Goal: Information Seeking & Learning: Learn about a topic

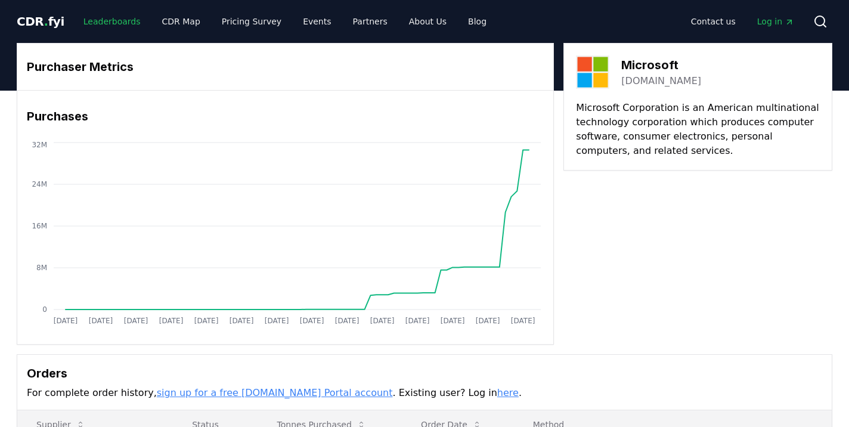
click at [100, 22] on link "Leaderboards" at bounding box center [112, 21] width 76 height 21
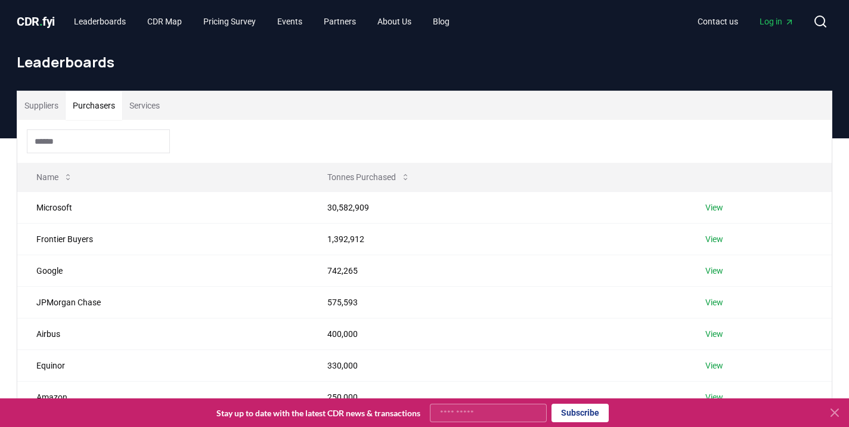
click at [93, 110] on button "Purchasers" at bounding box center [94, 105] width 57 height 29
click at [715, 208] on link "View" at bounding box center [715, 208] width 18 height 12
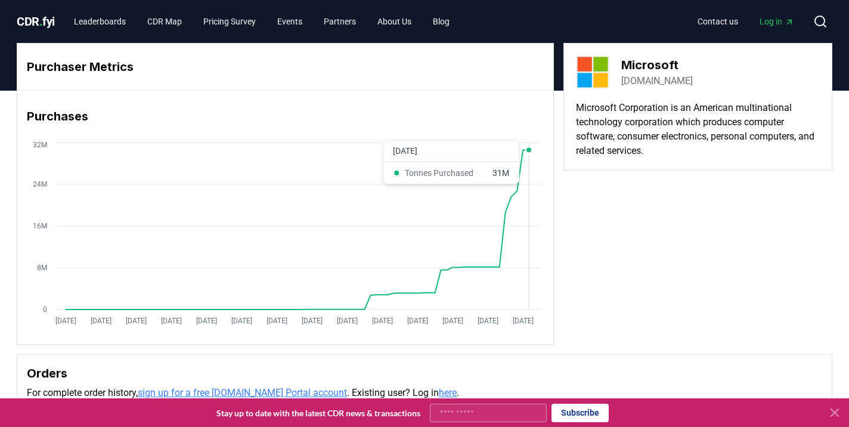
click at [530, 165] on icon "Jan 2019 Jul 2019 Jan 2020 Jul 2020 Jan 2021 Jul 2021 Jan 2022 Jul 2022 Jan 202…" at bounding box center [280, 235] width 527 height 191
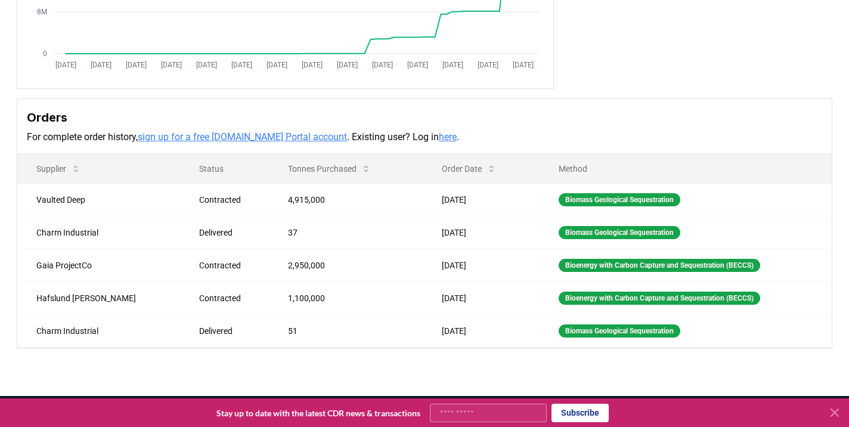
scroll to position [258, 0]
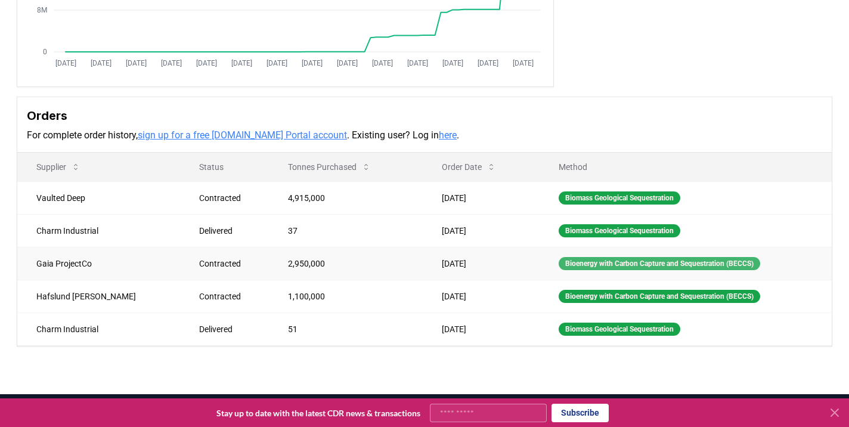
click at [594, 265] on div "Bioenergy with Carbon Capture and Sequestration (BECCS)" at bounding box center [660, 263] width 202 height 13
click at [269, 264] on td "2,950,000" at bounding box center [345, 263] width 153 height 33
click at [72, 259] on td "Gaia ProjectCo" at bounding box center [98, 263] width 163 height 33
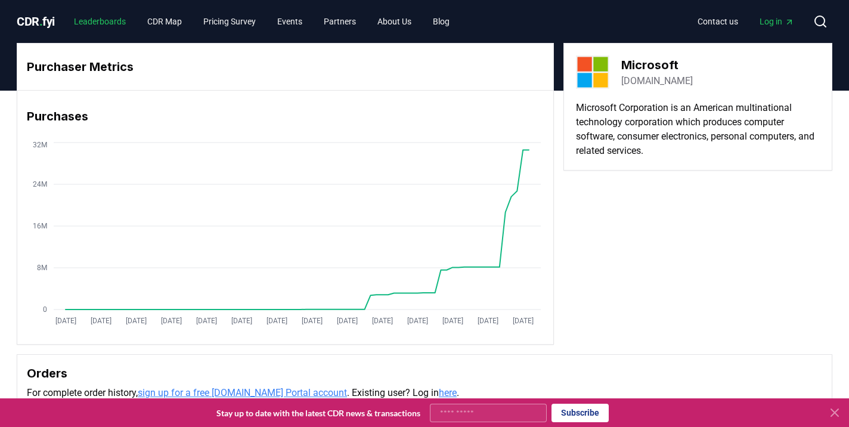
click at [109, 20] on link "Leaderboards" at bounding box center [99, 21] width 71 height 21
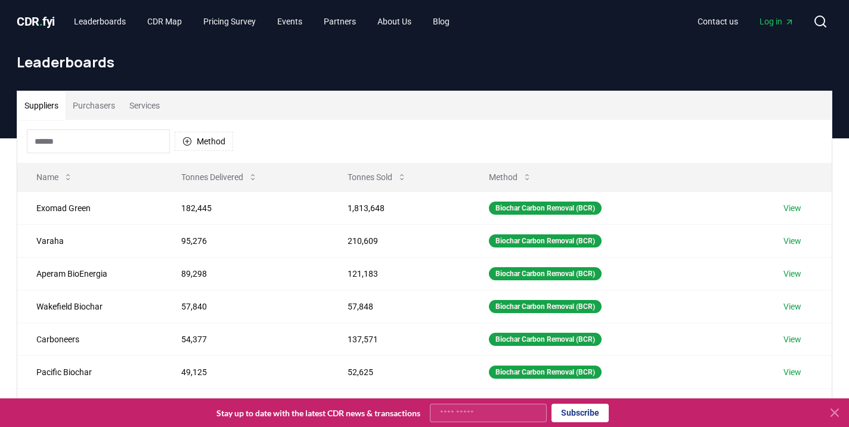
click at [100, 138] on input at bounding box center [98, 141] width 143 height 24
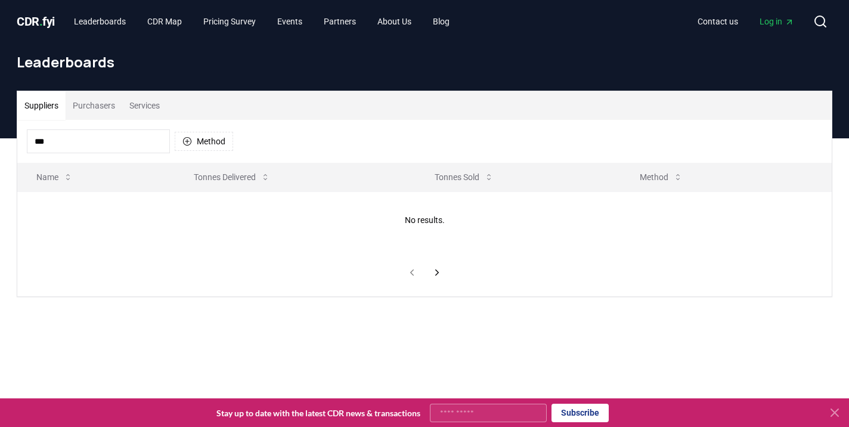
type input "****"
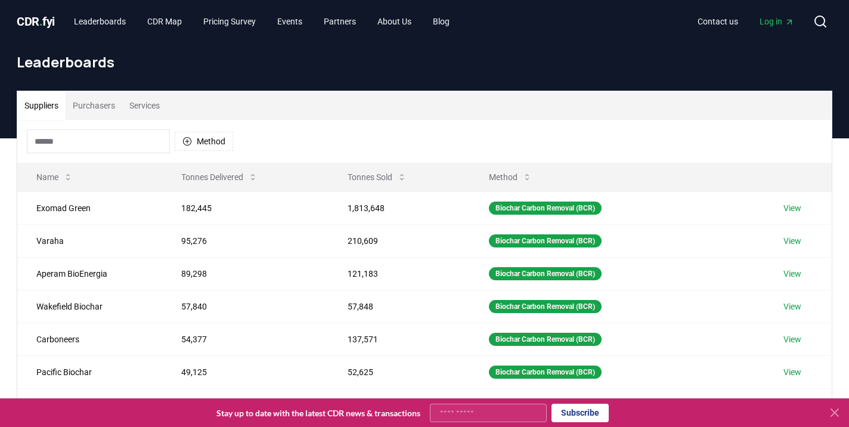
click at [157, 104] on button "Services" at bounding box center [144, 105] width 45 height 29
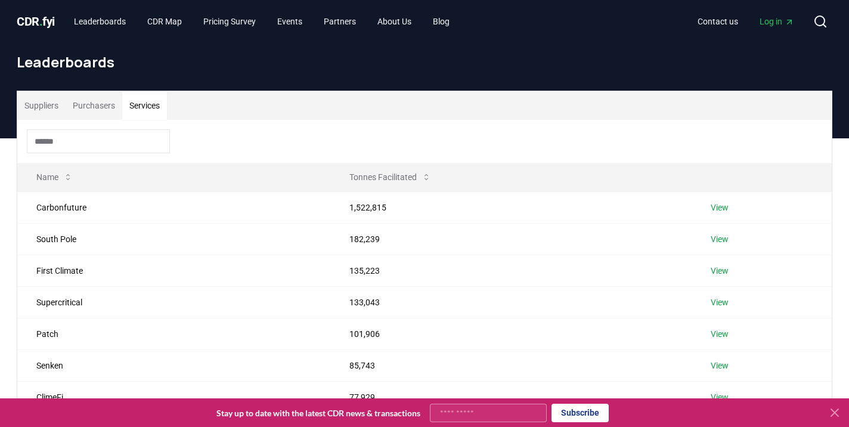
click at [106, 147] on input at bounding box center [98, 141] width 143 height 24
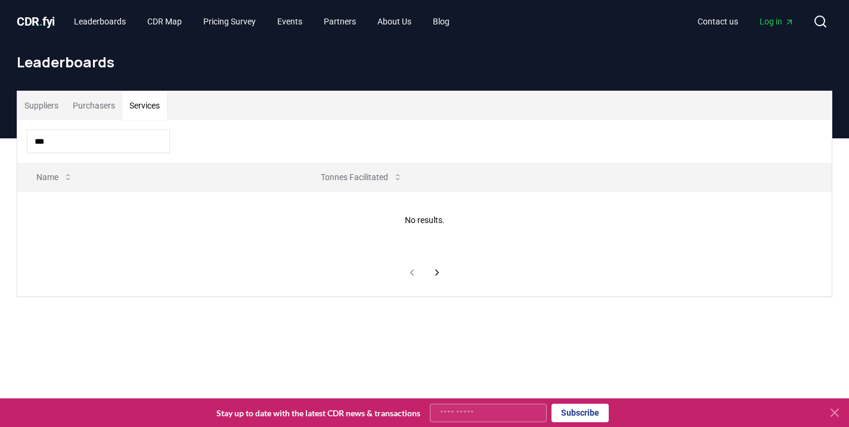
type input "****"
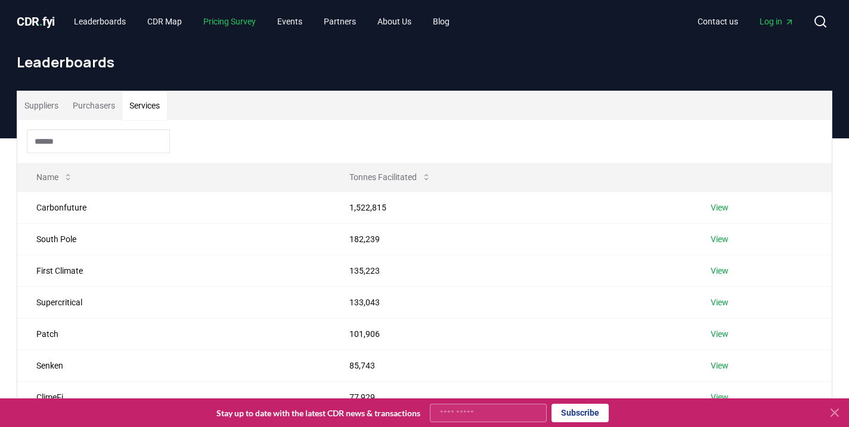
click at [236, 20] on link "Pricing Survey" at bounding box center [230, 21] width 72 height 21
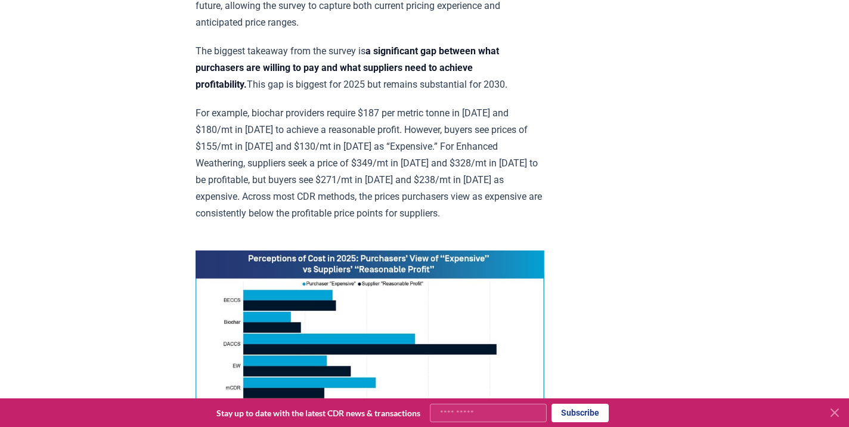
scroll to position [756, 0]
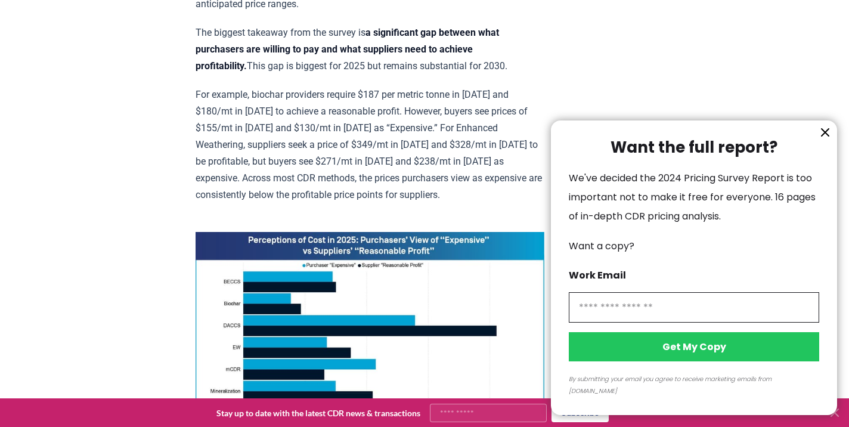
click at [824, 136] on icon "information" at bounding box center [825, 132] width 7 height 7
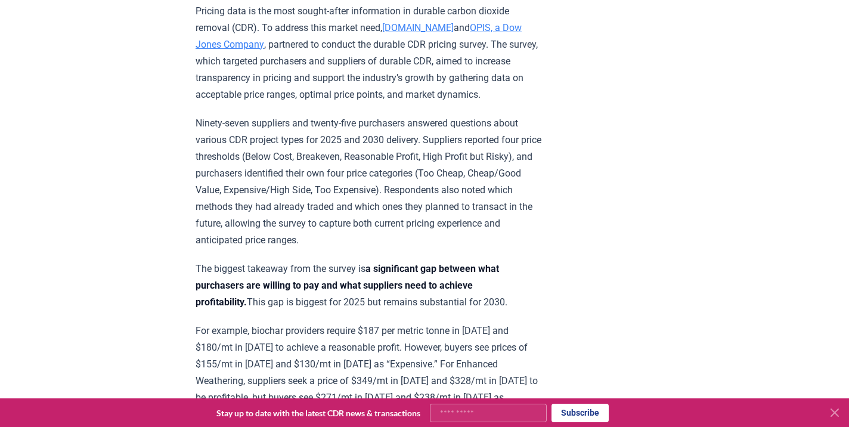
scroll to position [0, 0]
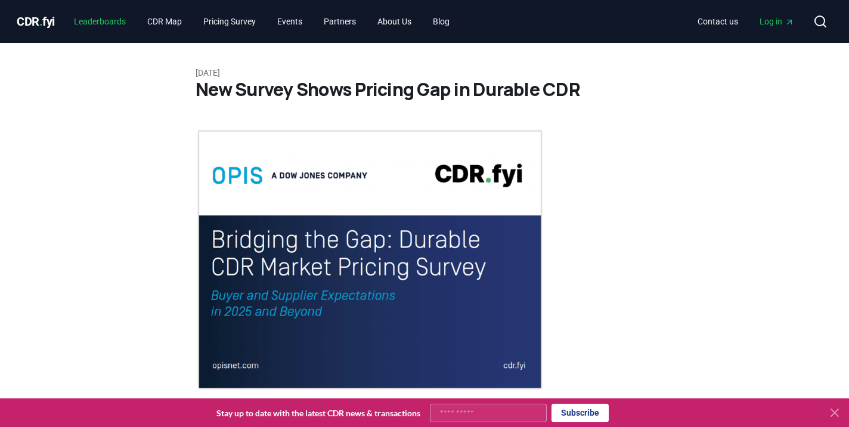
click at [104, 17] on link "Leaderboards" at bounding box center [99, 21] width 71 height 21
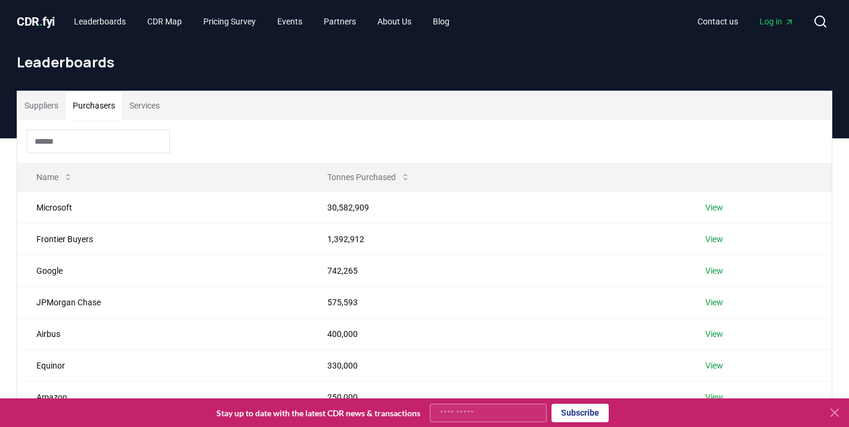
click at [107, 110] on button "Purchasers" at bounding box center [94, 105] width 57 height 29
click at [715, 209] on link "View" at bounding box center [715, 208] width 18 height 12
